Goal: Find specific page/section: Find specific page/section

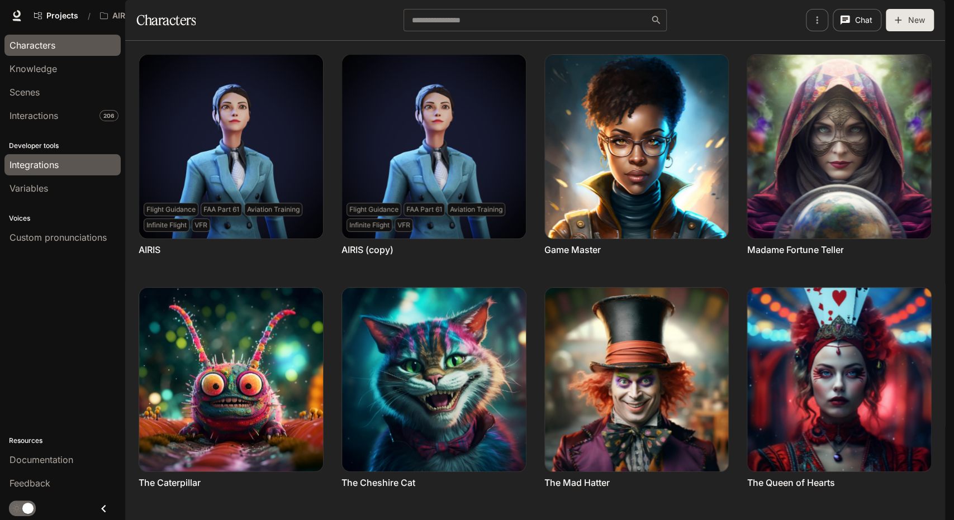
click at [68, 171] on link "Integrations" at bounding box center [62, 164] width 116 height 21
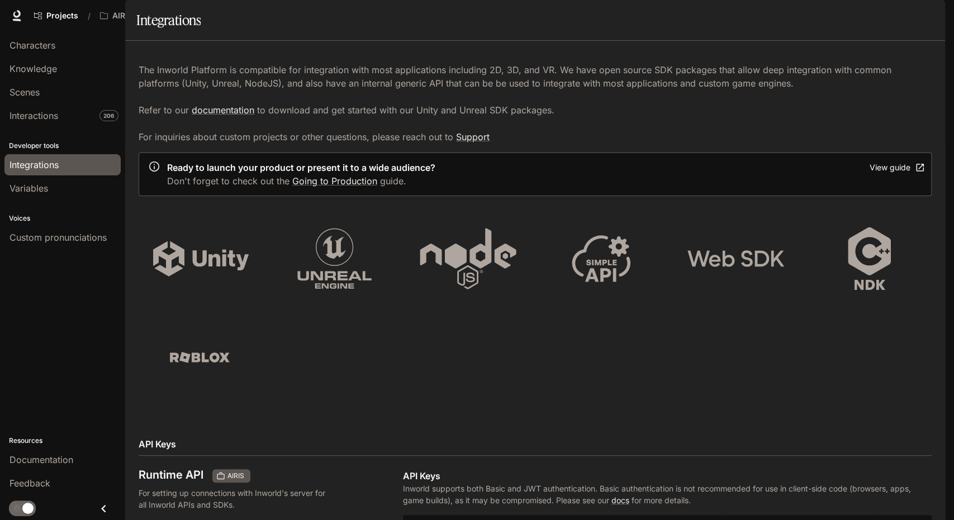
scroll to position [29, 0]
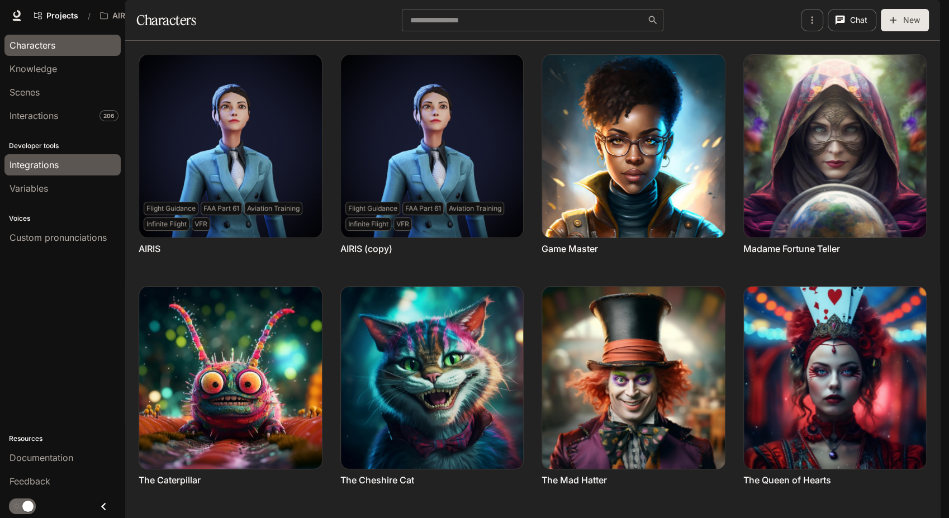
click at [36, 165] on span "Integrations" at bounding box center [34, 164] width 49 height 13
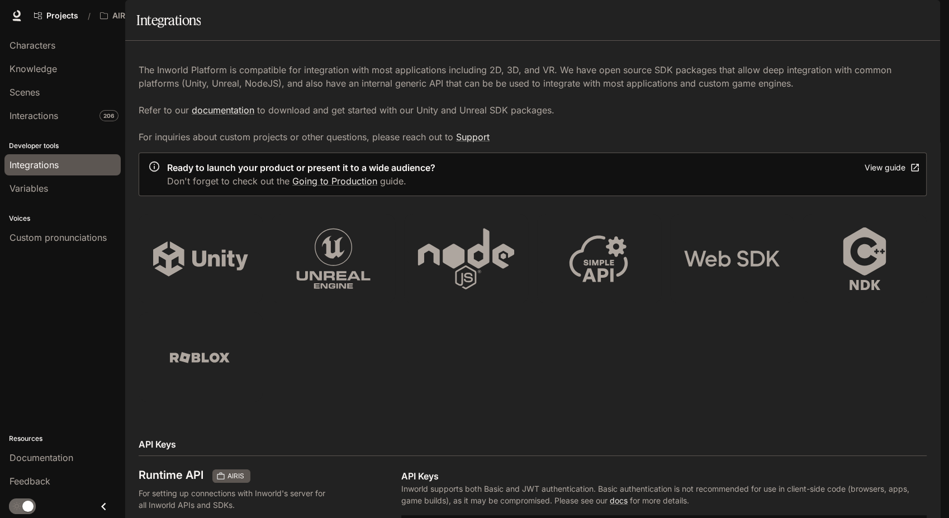
drag, startPoint x: -3, startPoint y: 549, endPoint x: 136, endPoint y: 279, distance: 303.9
click at [136, 279] on div at bounding box center [196, 254] width 133 height 98
drag, startPoint x: 781, startPoint y: 173, endPoint x: 545, endPoint y: 225, distance: 241.1
click at [545, 196] on div "Ready to launch your product or present it to a wide audience? Don't forget to …" at bounding box center [533, 175] width 788 height 44
